Goal: Check status: Check status

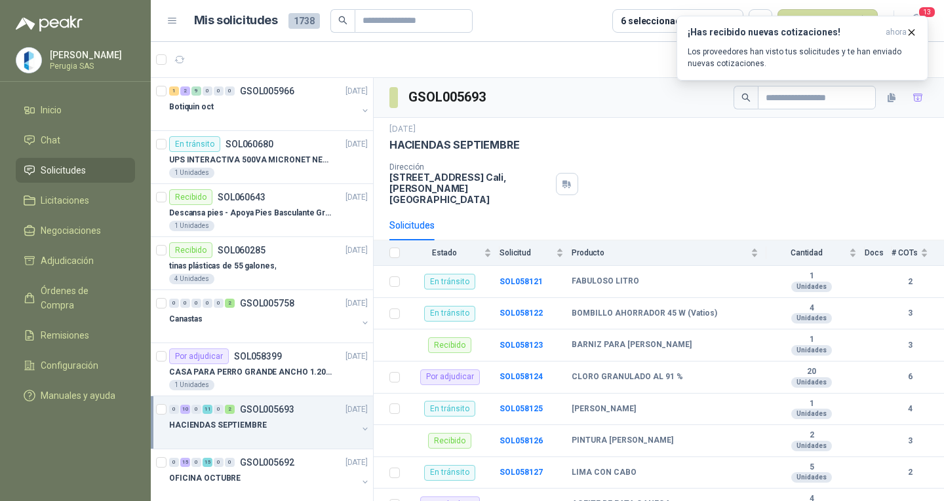
scroll to position [131, 0]
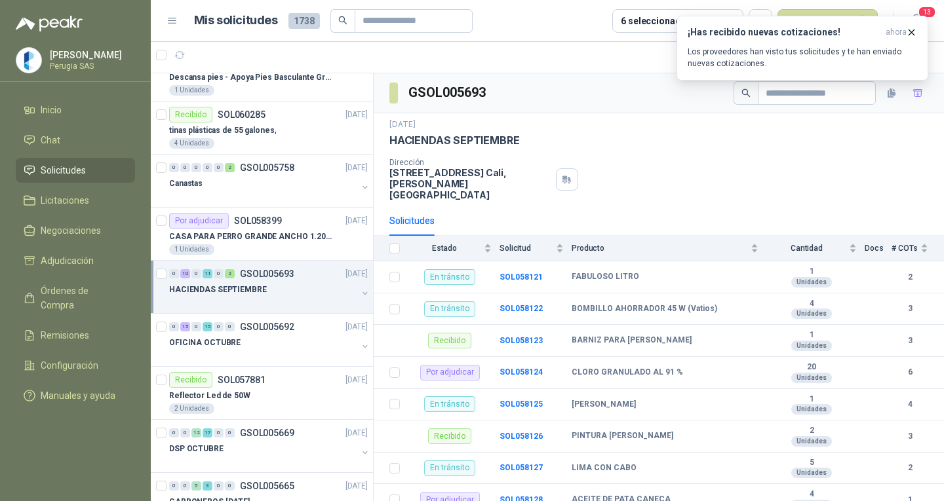
click at [68, 177] on span "Solicitudes" at bounding box center [63, 170] width 45 height 14
click at [68, 175] on span "Solicitudes" at bounding box center [63, 170] width 45 height 14
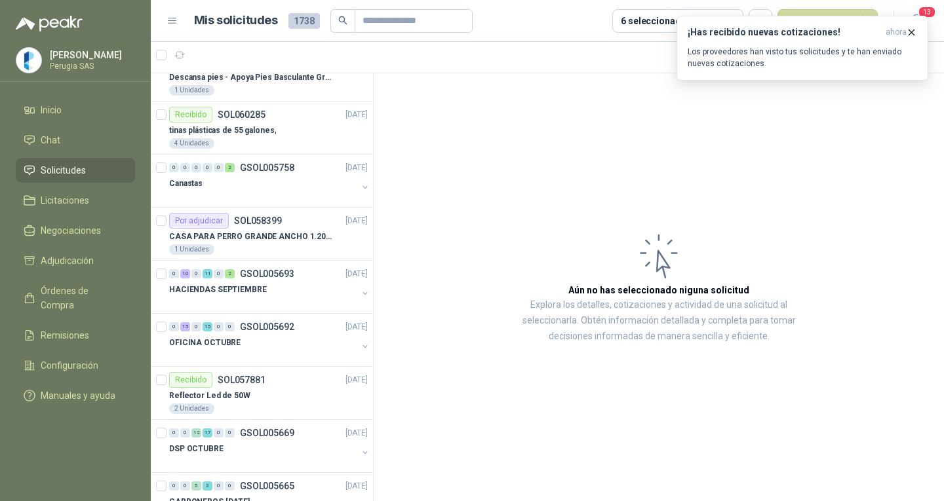
click at [69, 172] on span "Solicitudes" at bounding box center [63, 170] width 45 height 14
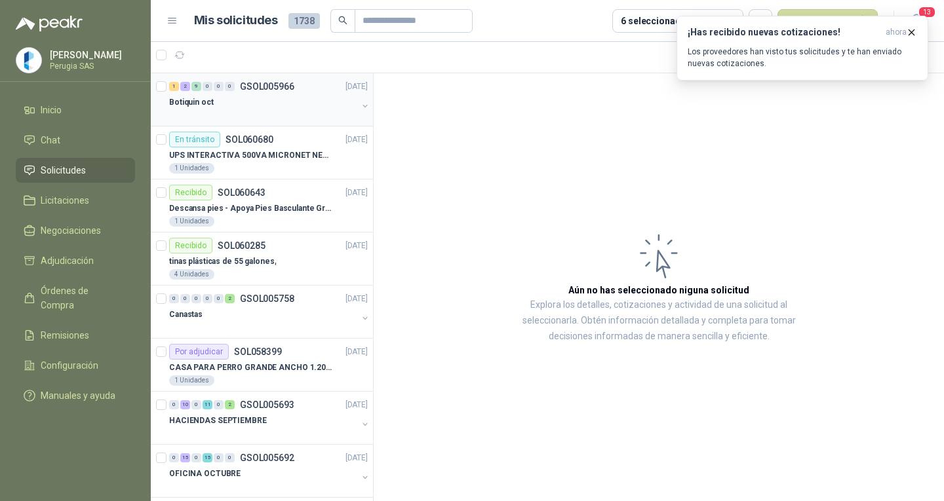
click at [301, 78] on div "1 2 9 0 0 0 GSOL005966 [DATE] Botiquin oct" at bounding box center [262, 99] width 222 height 53
click at [302, 86] on div "1 2 9 0 0 0 GSOL005966 [DATE]" at bounding box center [269, 87] width 201 height 16
